Goal: Transaction & Acquisition: Purchase product/service

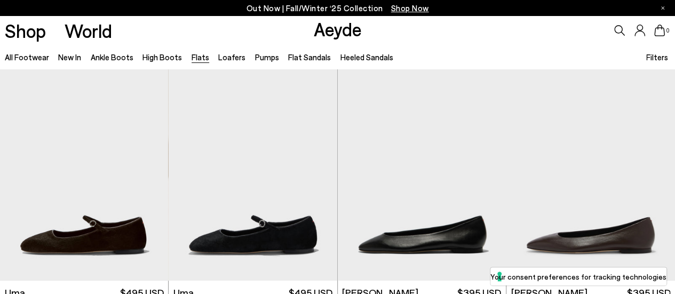
click at [227, 62] on li "Loafers" at bounding box center [231, 57] width 27 height 14
click at [227, 58] on link "Loafers" at bounding box center [231, 57] width 27 height 10
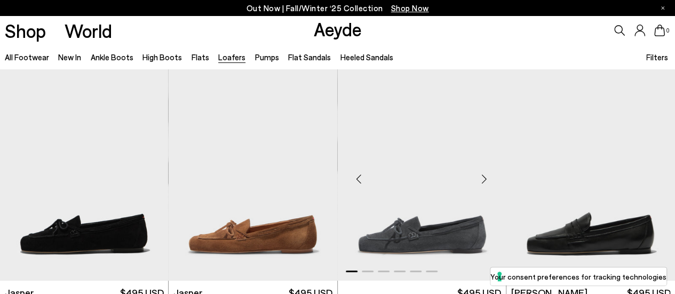
scroll to position [93, 0]
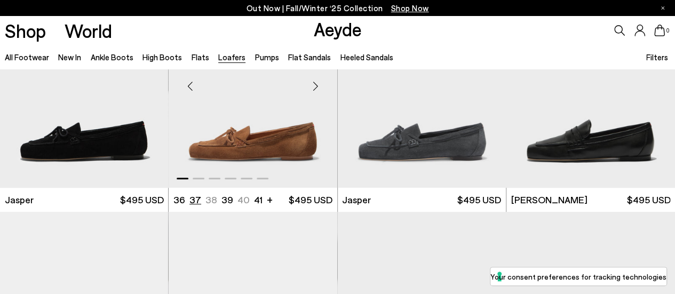
click at [190, 200] on li "37" at bounding box center [196, 199] width 12 height 13
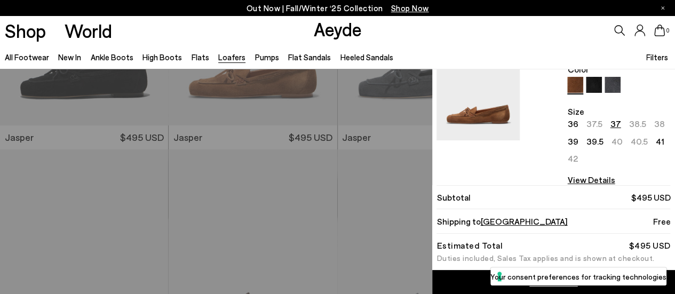
scroll to position [0, 0]
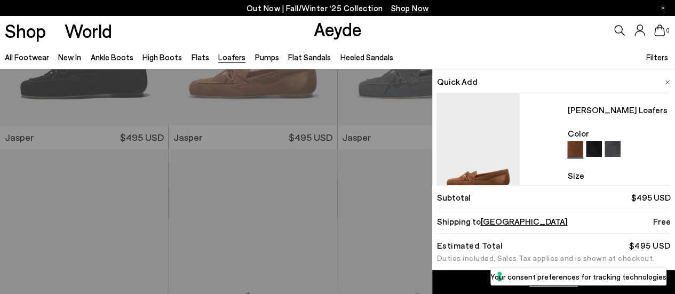
click at [665, 78] on span at bounding box center [667, 81] width 5 height 14
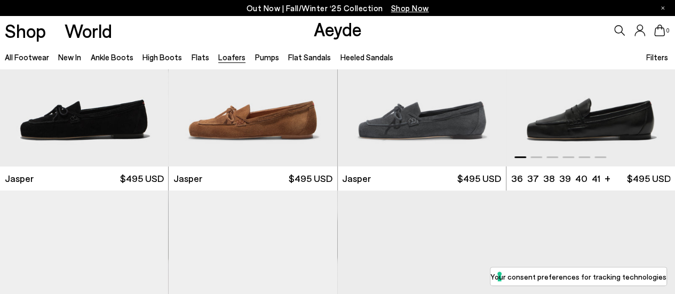
scroll to position [107, 0]
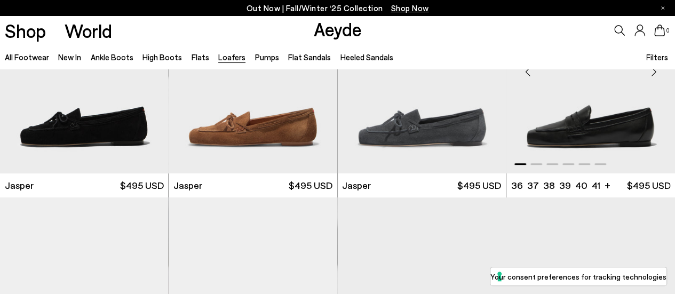
click at [611, 127] on img "1 / 6" at bounding box center [591, 68] width 169 height 212
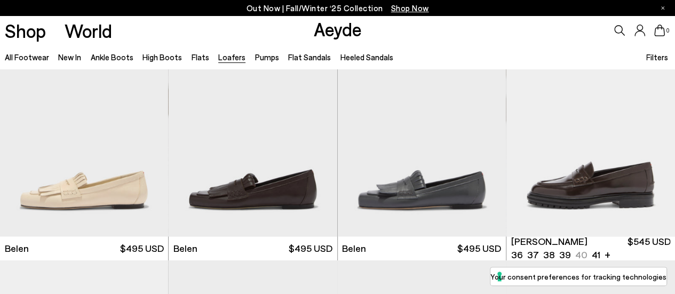
scroll to position [517, 0]
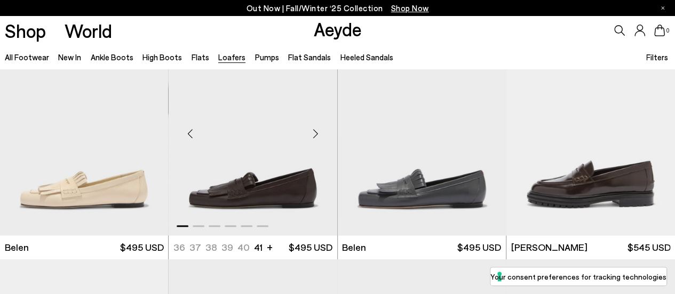
click at [302, 198] on img "1 / 6" at bounding box center [253, 129] width 169 height 212
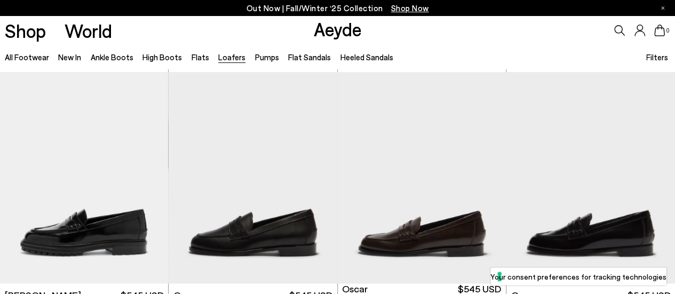
scroll to position [797, 0]
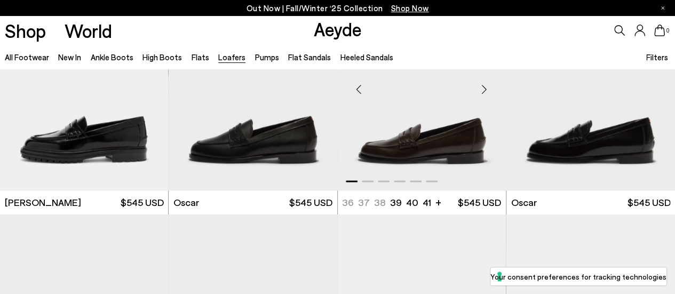
click at [445, 135] on img "1 / 6" at bounding box center [422, 85] width 169 height 212
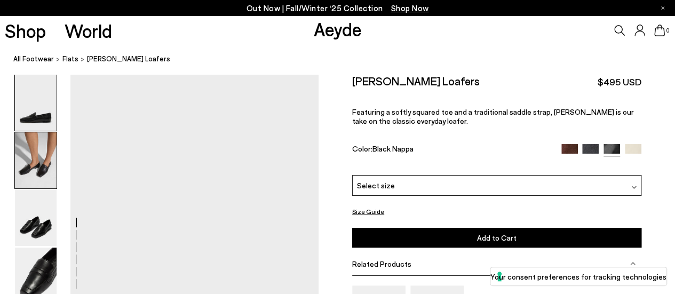
click at [21, 164] on img at bounding box center [36, 160] width 42 height 56
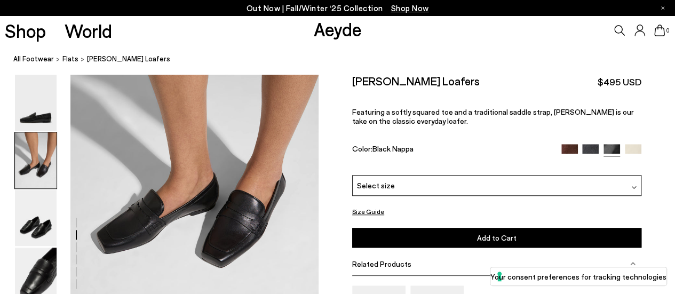
scroll to position [405, 0]
click at [570, 147] on img at bounding box center [570, 152] width 17 height 17
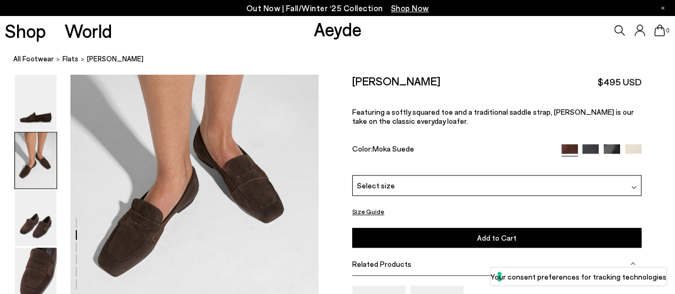
scroll to position [403, 0]
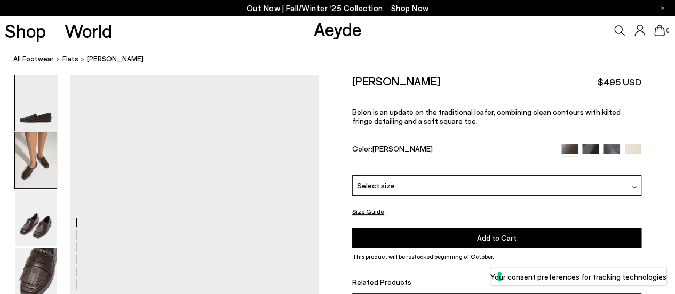
click at [38, 163] on img at bounding box center [36, 160] width 42 height 56
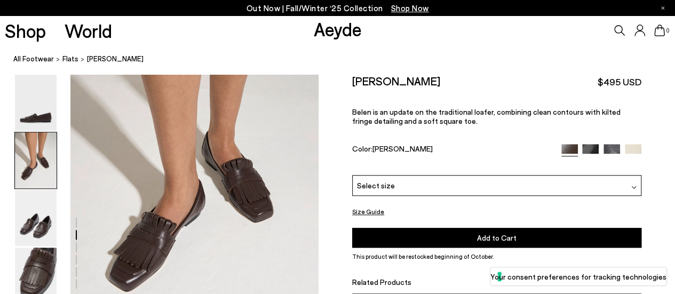
scroll to position [396, 0]
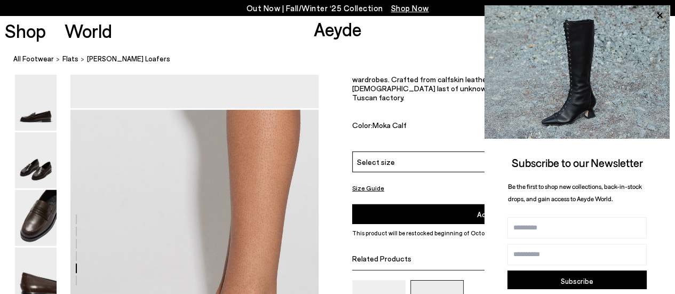
scroll to position [1516, 0]
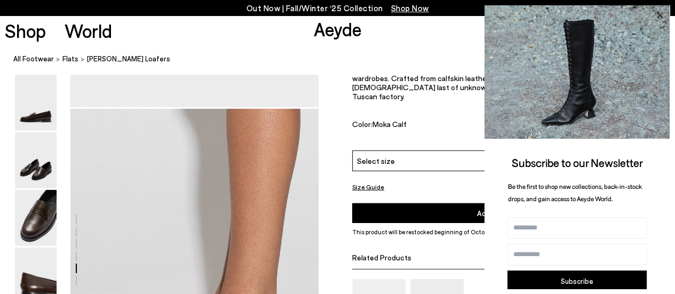
click at [661, 13] on icon at bounding box center [659, 15] width 5 height 5
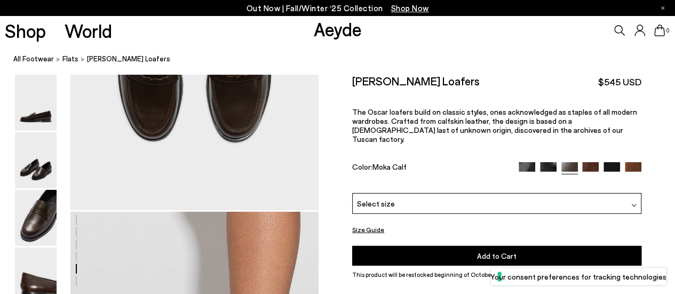
scroll to position [1413, 0]
click at [528, 198] on div "Select size" at bounding box center [496, 203] width 289 height 21
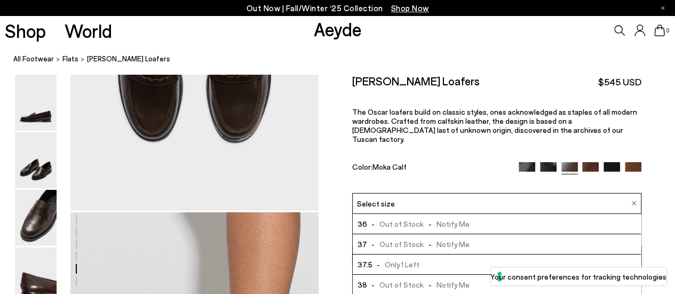
click at [506, 261] on li "37.5 - Only 1 Left" at bounding box center [497, 265] width 288 height 20
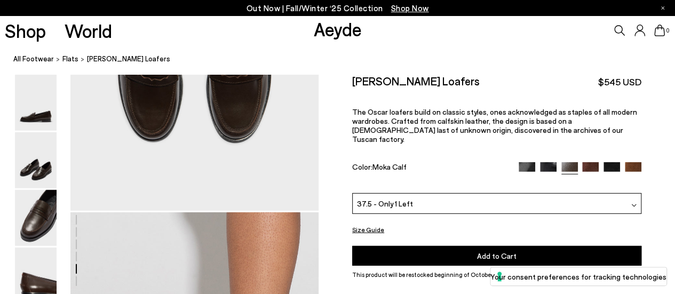
click at [632, 162] on img at bounding box center [633, 170] width 17 height 17
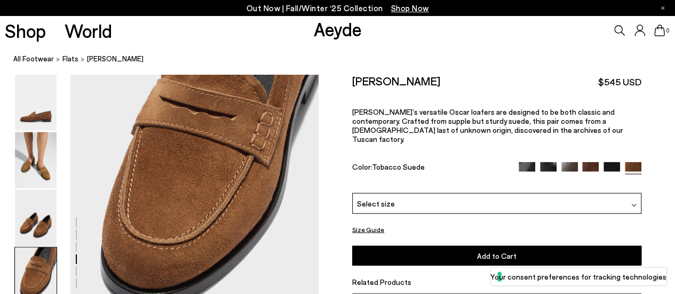
scroll to position [1069, 0]
click at [35, 164] on img at bounding box center [36, 160] width 42 height 56
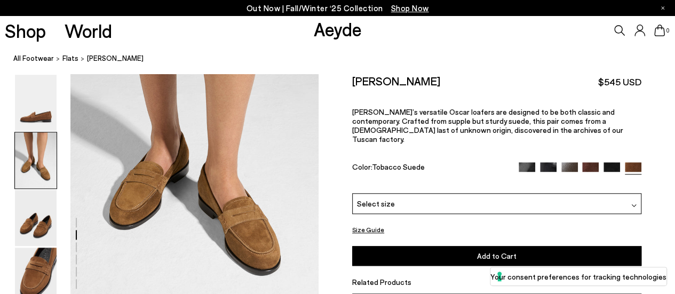
scroll to position [418, 0]
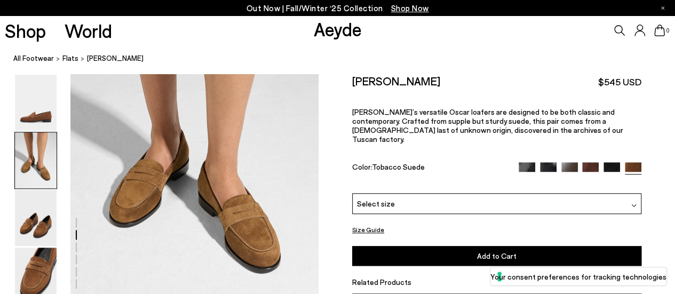
click at [408, 197] on div "Select size" at bounding box center [496, 203] width 289 height 21
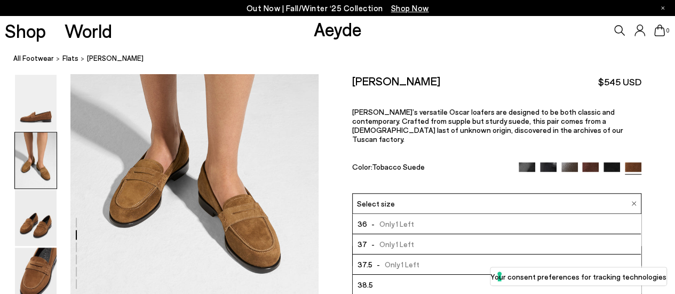
click at [408, 197] on div "Select size" at bounding box center [496, 203] width 289 height 21
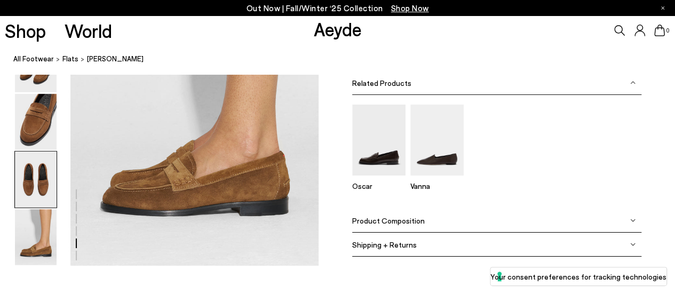
scroll to position [1562, 0]
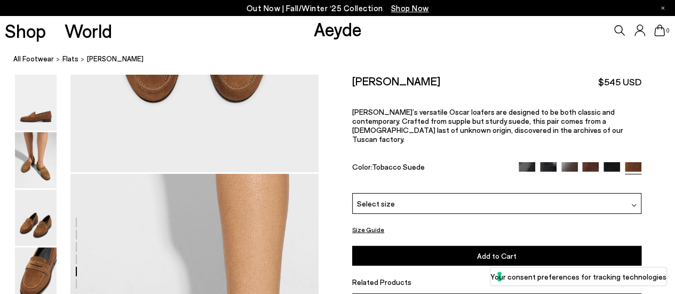
click at [529, 162] on img at bounding box center [527, 170] width 17 height 17
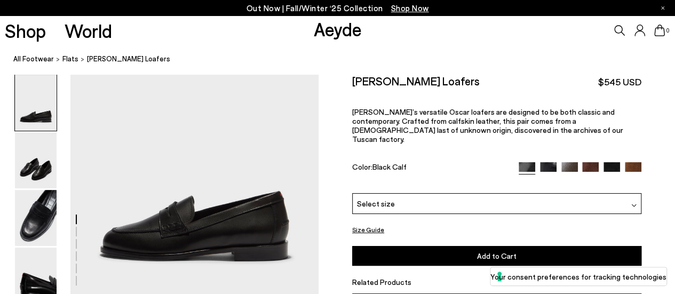
click at [547, 162] on img at bounding box center [548, 170] width 17 height 17
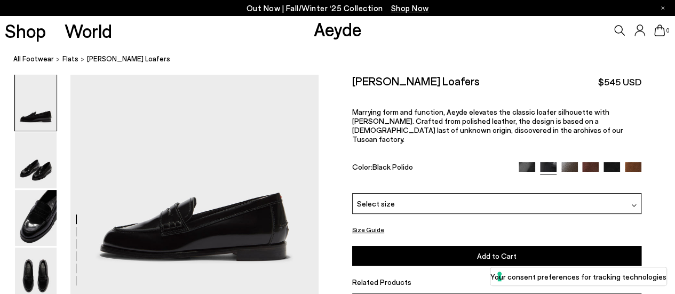
click at [571, 162] on img at bounding box center [570, 170] width 17 height 17
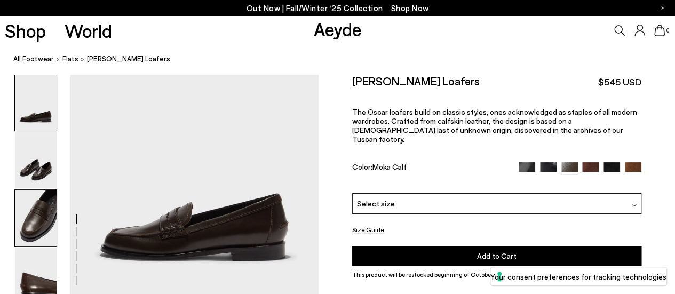
click at [23, 223] on img at bounding box center [36, 218] width 42 height 56
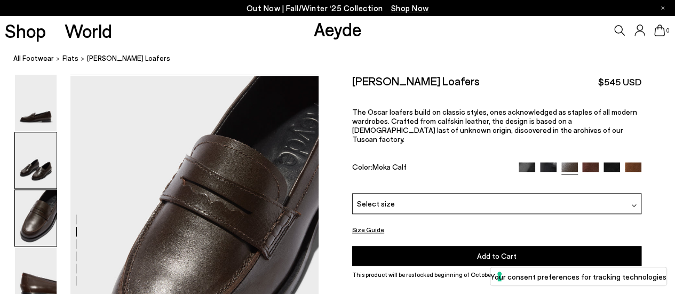
scroll to position [555, 0]
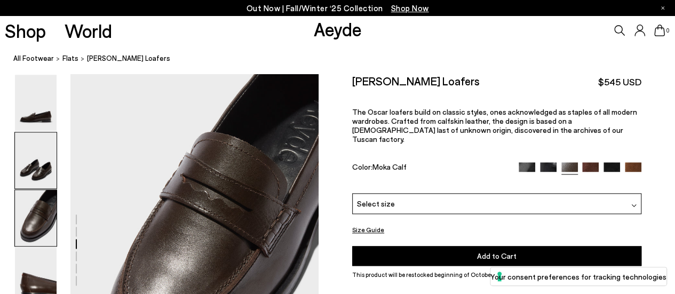
click at [50, 164] on img at bounding box center [36, 160] width 42 height 56
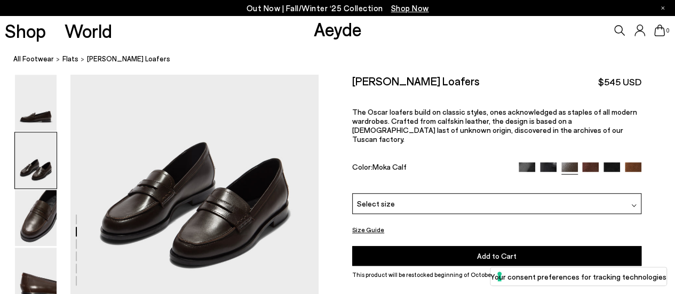
scroll to position [312, 0]
click at [504, 193] on div "Select size" at bounding box center [496, 203] width 289 height 21
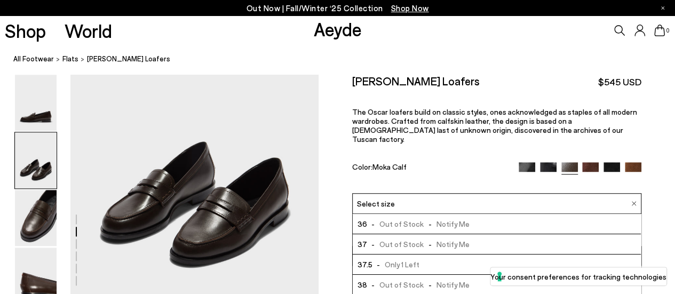
click at [473, 255] on li "37.5 - Only 1 Left" at bounding box center [497, 265] width 288 height 20
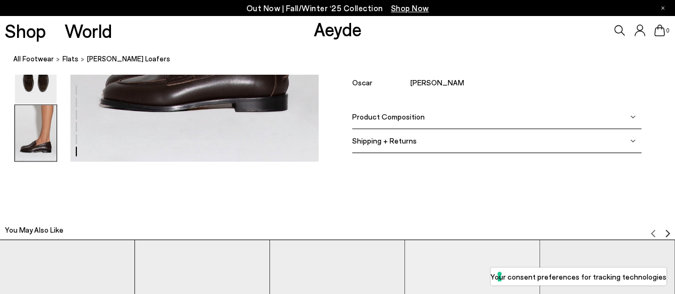
scroll to position [1791, 0]
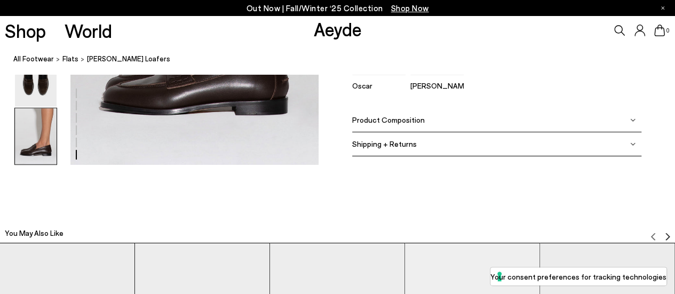
click at [631, 139] on div "Shipping + Returns" at bounding box center [496, 144] width 289 height 24
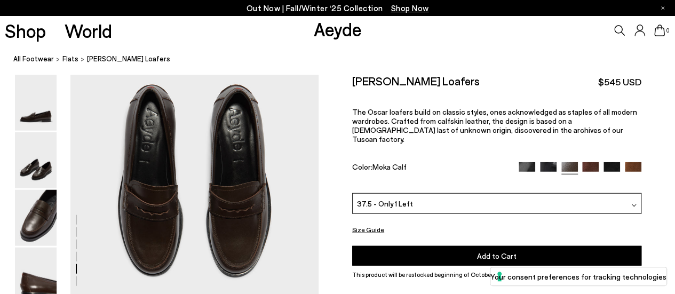
scroll to position [1278, 0]
